Goal: Use online tool/utility

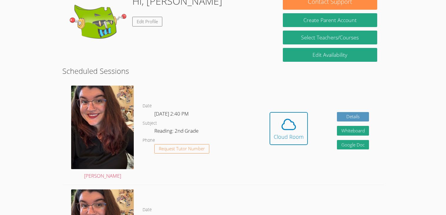
scroll to position [94, 0]
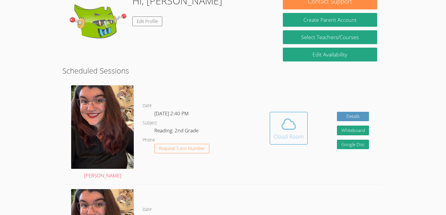
click at [292, 127] on icon at bounding box center [288, 124] width 16 height 16
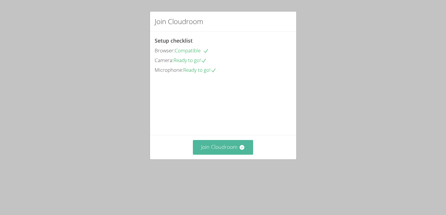
click at [220, 154] on button "Join Cloudroom" at bounding box center [223, 147] width 60 height 14
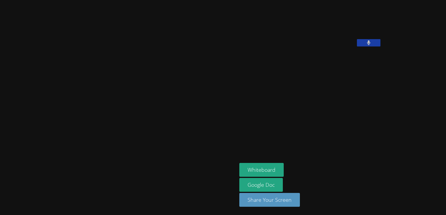
click at [444, 158] on div "[PERSON_NAME] Whiteboard Google Doc Share Your Screen" at bounding box center [223, 107] width 446 height 215
click at [239, 170] on button "Whiteboard" at bounding box center [261, 170] width 44 height 14
